Goal: Information Seeking & Learning: Learn about a topic

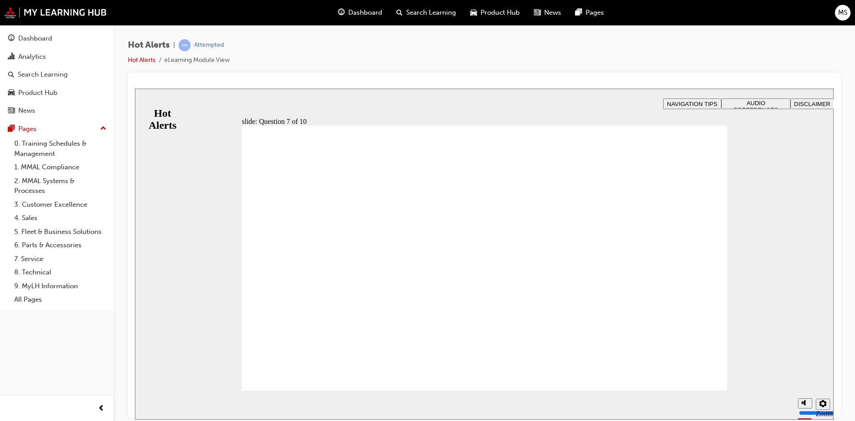
drag, startPoint x: 303, startPoint y: 285, endPoint x: 542, endPoint y: 208, distance: 250.3
drag, startPoint x: 290, startPoint y: 318, endPoint x: 524, endPoint y: 267, distance: 240.2
drag, startPoint x: 318, startPoint y: 344, endPoint x: 555, endPoint y: 294, distance: 243.2
drag, startPoint x: 325, startPoint y: 264, endPoint x: 565, endPoint y: 340, distance: 252.3
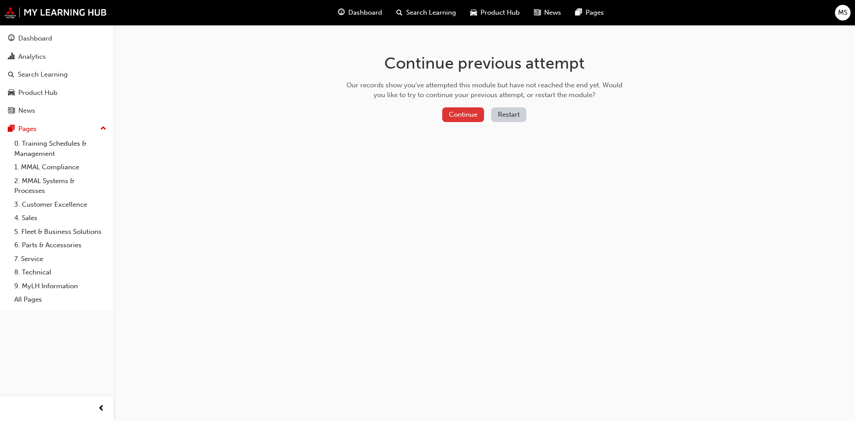
click at [452, 118] on button "Continue" at bounding box center [463, 114] width 42 height 15
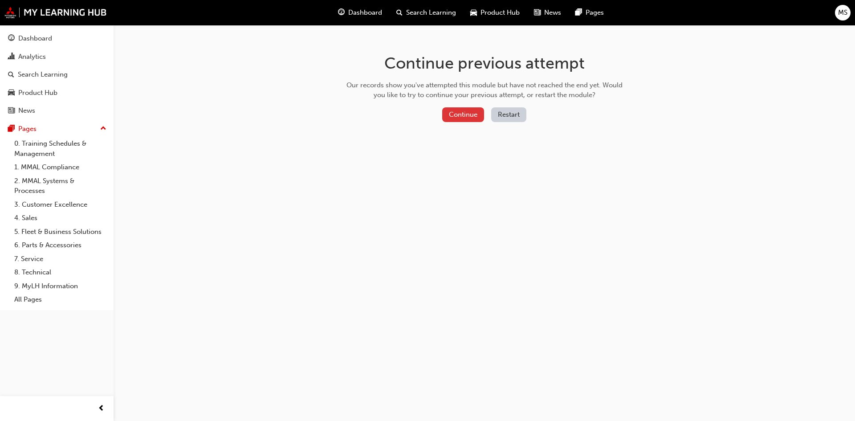
click at [461, 114] on button "Continue" at bounding box center [463, 114] width 42 height 15
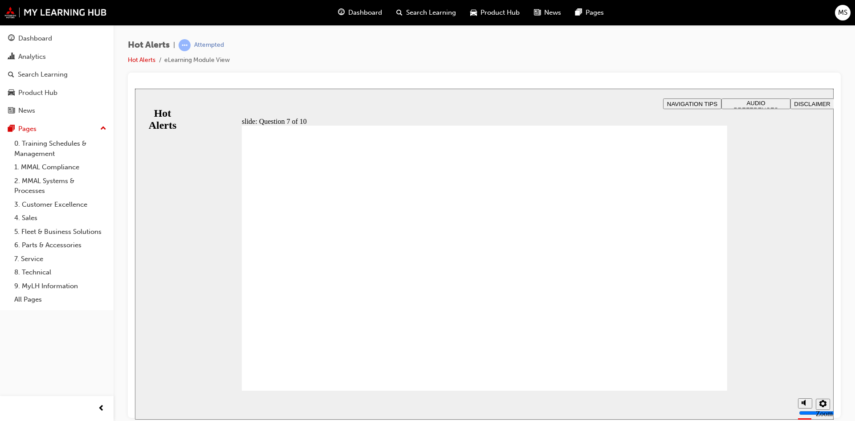
drag, startPoint x: 339, startPoint y: 291, endPoint x: 576, endPoint y: 216, distance: 248.8
drag, startPoint x: 319, startPoint y: 342, endPoint x: 553, endPoint y: 264, distance: 246.1
drag, startPoint x: 301, startPoint y: 261, endPoint x: 539, endPoint y: 291, distance: 239.3
drag, startPoint x: 314, startPoint y: 321, endPoint x: 553, endPoint y: 346, distance: 241.0
